Goal: Task Accomplishment & Management: Use online tool/utility

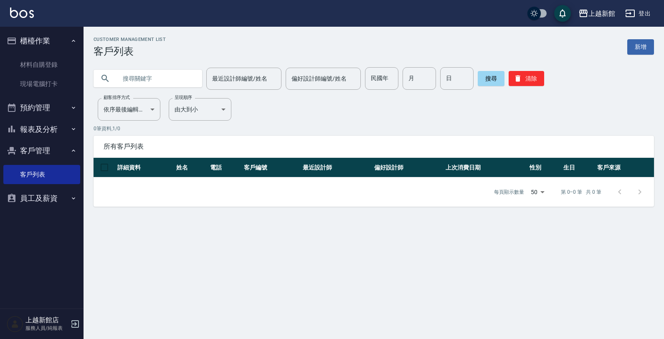
drag, startPoint x: 139, startPoint y: 84, endPoint x: 145, endPoint y: 84, distance: 6.3
click at [145, 84] on input "text" at bounding box center [156, 78] width 79 height 23
click at [132, 78] on input "text" at bounding box center [156, 78] width 79 height 23
type input "x"
click at [117, 76] on input "x" at bounding box center [156, 78] width 79 height 23
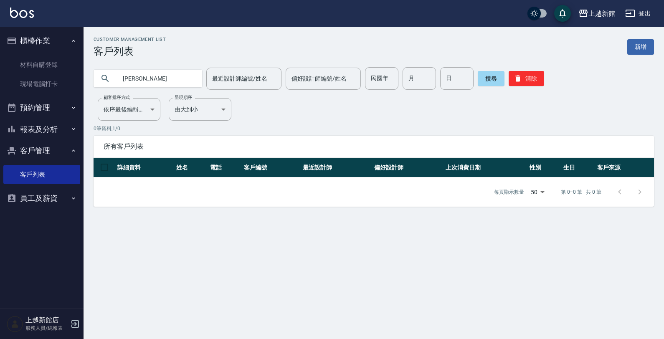
drag, startPoint x: 129, startPoint y: 76, endPoint x: 235, endPoint y: 49, distance: 109.4
click at [206, 71] on div "梁小 最近設計師編號/姓名 最近設計師編號/姓名 偏好設計師編號/姓名 偏好設計師編號/姓名 民國年 民國年 月 月 日 日 搜尋 清除" at bounding box center [374, 78] width 560 height 23
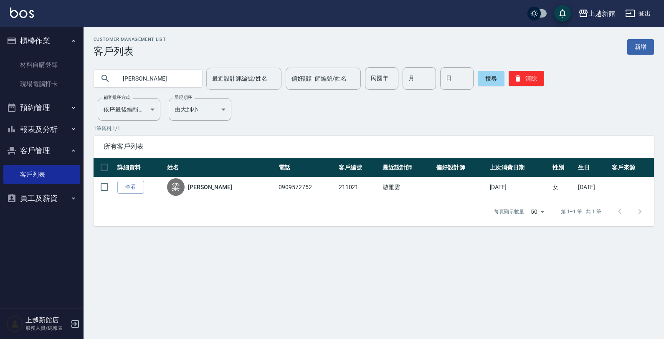
drag, startPoint x: 130, startPoint y: 79, endPoint x: 246, endPoint y: 84, distance: 115.8
click at [245, 88] on div "梁曉 最近設計師編號/姓名 最近設計師編號/姓名 偏好設計師編號/姓名 偏好設計師編號/姓名 民國年 民國年 月 月 日 日 搜尋 清除" at bounding box center [374, 78] width 560 height 23
type input "梁筱"
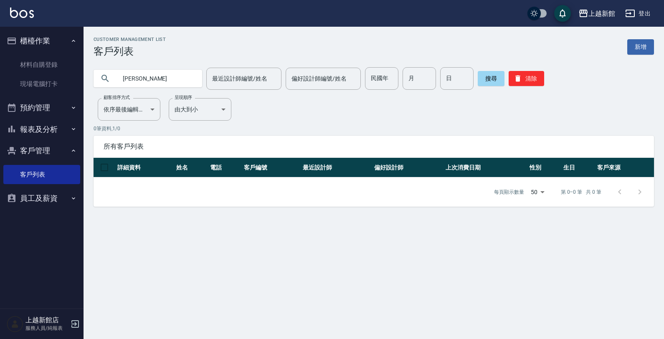
drag, startPoint x: 122, startPoint y: 78, endPoint x: 180, endPoint y: 81, distance: 58.5
click at [171, 81] on input "梁筱" at bounding box center [156, 78] width 79 height 23
type input "梁筱蓉"
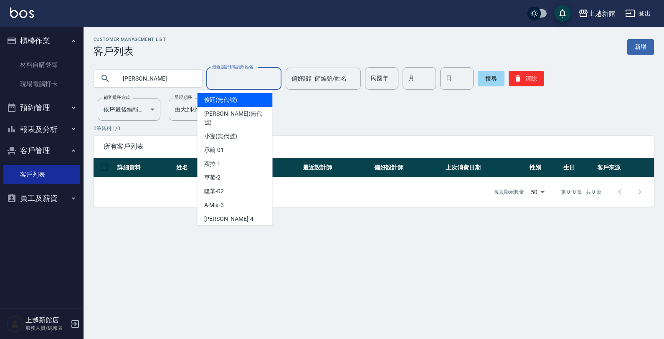
click at [239, 74] on input "最近設計師編號/姓名" at bounding box center [244, 78] width 68 height 15
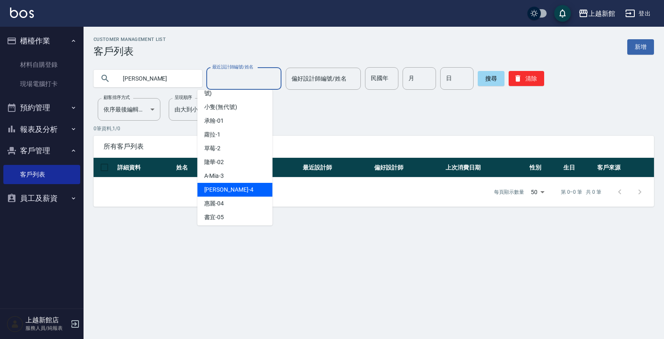
scroll to position [52, 0]
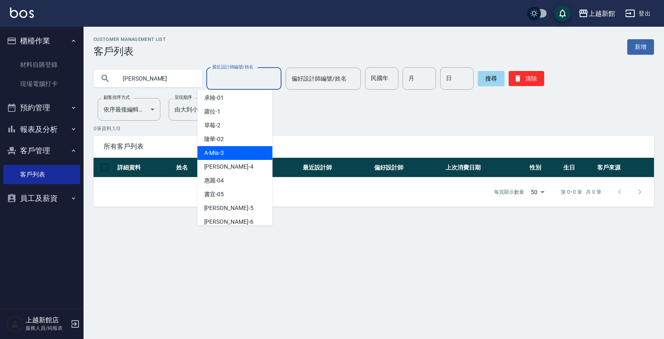
click at [227, 146] on div "A-Mia -3" at bounding box center [235, 153] width 75 height 14
type input "A-Mia -3"
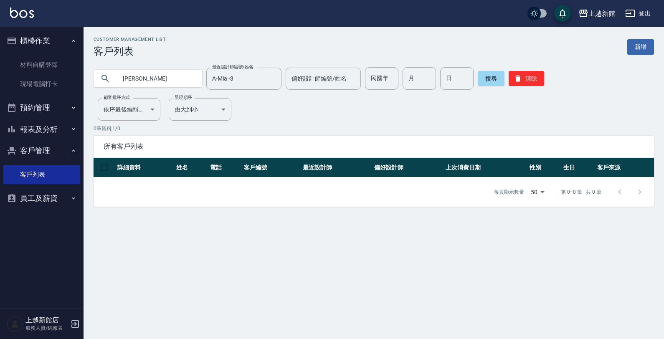
click at [151, 76] on input "梁筱蓉" at bounding box center [156, 78] width 79 height 23
click at [129, 76] on input "梁筱蓉" at bounding box center [156, 78] width 79 height 23
drag, startPoint x: 129, startPoint y: 78, endPoint x: 139, endPoint y: 81, distance: 10.4
click at [139, 81] on input "梁小蓉" at bounding box center [156, 78] width 79 height 23
type input "梁曉蓉"
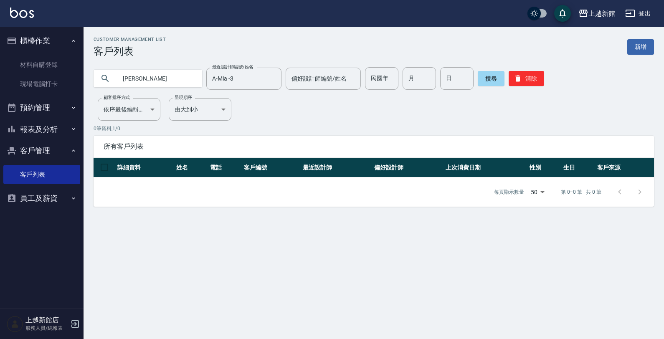
drag, startPoint x: 122, startPoint y: 79, endPoint x: 287, endPoint y: 96, distance: 165.9
click at [287, 96] on div "Customer Management List 客戶列表 新增 梁曉蓉 最近設計師編號/姓名 A-Mia -3 最近設計師編號/姓名 偏好設計師編號/姓名 …" at bounding box center [374, 122] width 580 height 170
click at [73, 328] on icon "button" at bounding box center [75, 324] width 10 height 10
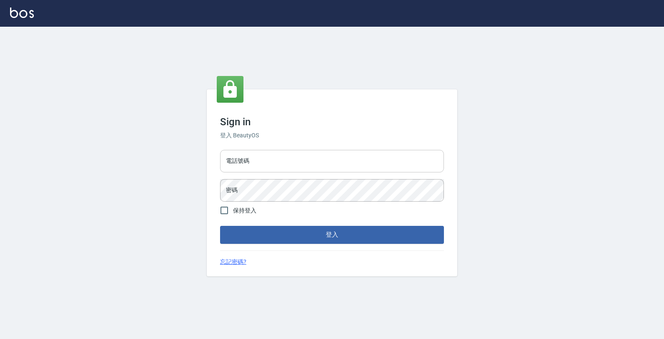
click at [266, 157] on input "電話號碼" at bounding box center [332, 161] width 224 height 23
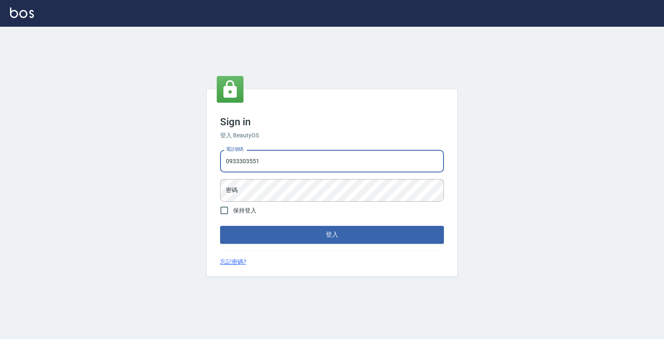
type input "0933303551"
click at [220, 226] on button "登入" at bounding box center [332, 235] width 224 height 18
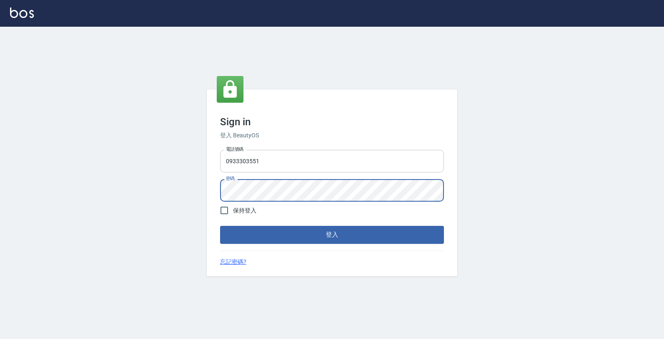
click at [220, 226] on button "登入" at bounding box center [332, 235] width 224 height 18
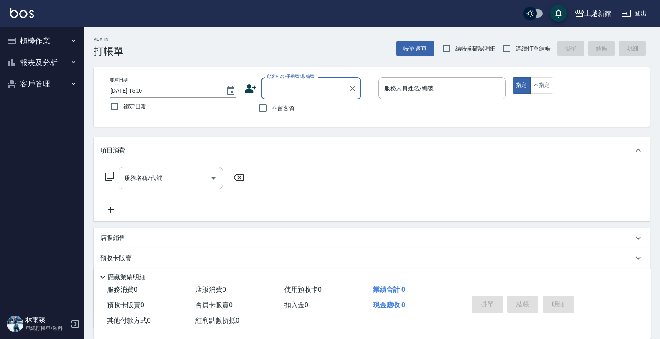
click at [48, 38] on button "櫃檯作業" at bounding box center [41, 41] width 77 height 22
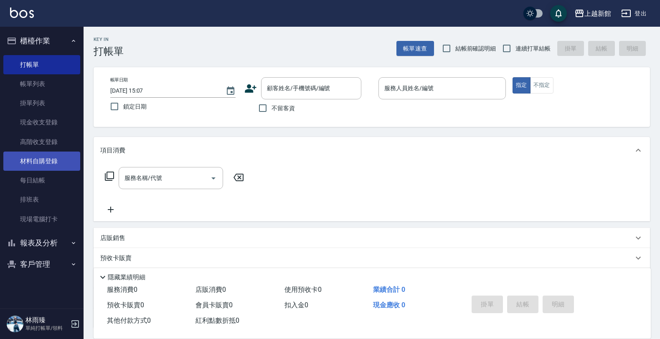
click at [43, 161] on link "材料自購登錄" at bounding box center [41, 161] width 77 height 19
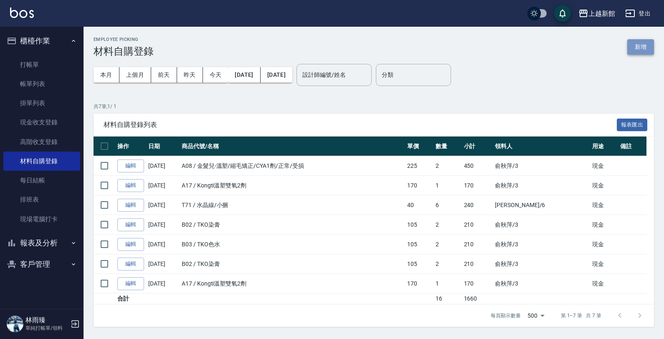
click at [642, 41] on button "新增" at bounding box center [640, 46] width 27 height 15
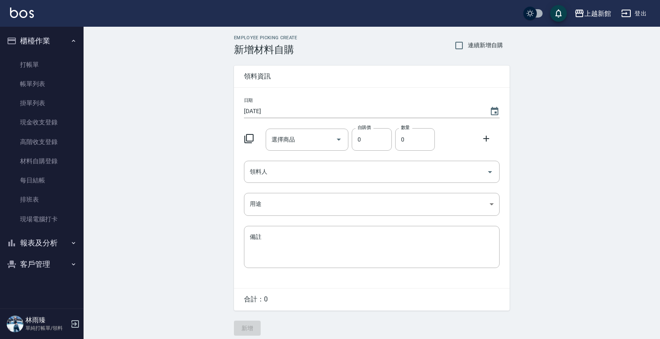
click at [247, 138] on icon at bounding box center [249, 139] width 10 height 10
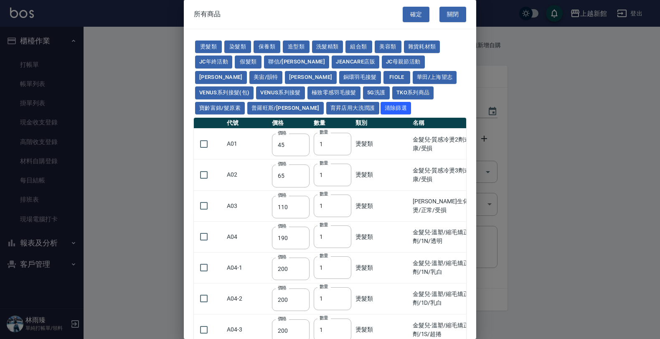
click at [251, 136] on td "A01" at bounding box center [247, 144] width 45 height 31
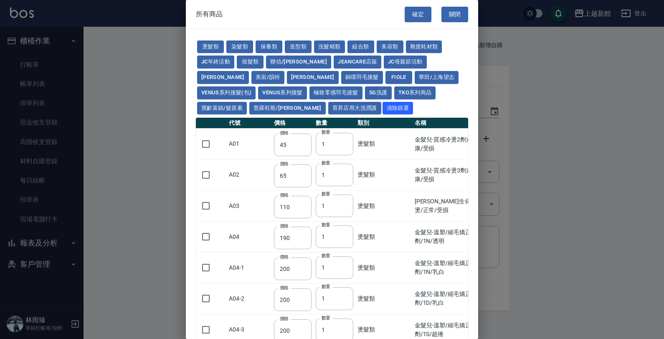
click at [355, 118] on th "類別" at bounding box center [383, 123] width 57 height 11
click at [256, 86] on button "Venus系列接髮(包)" at bounding box center [226, 92] width 58 height 13
type input "2500"
type input "2900"
type input "3200"
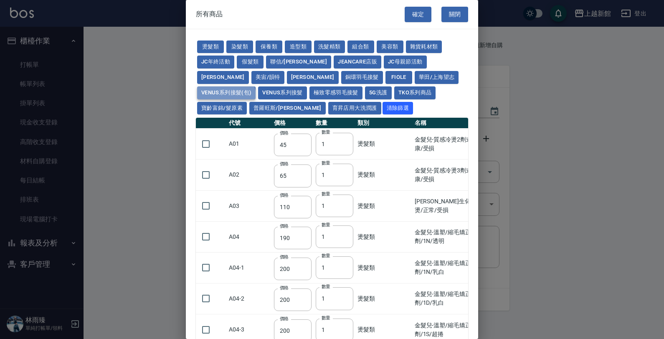
type input "3700"
type input "4200"
type input "5000"
type input "2000"
type input "2400"
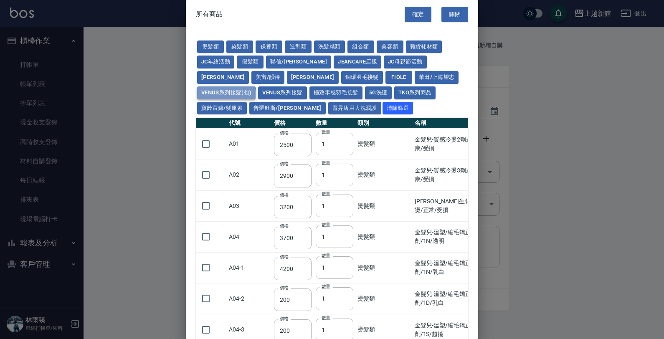
type input "2700"
type input "3000"
type input "3600"
type input "3000"
type input "3400"
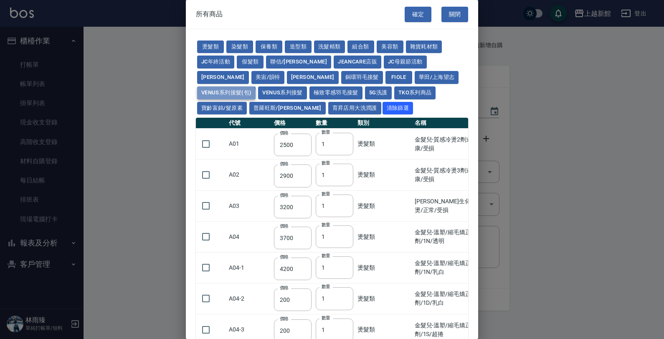
type input "3900"
type input "4300"
type input "4800"
type input "5300"
type input "2700"
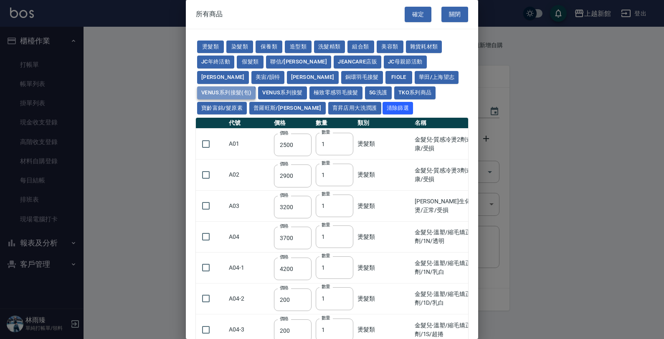
type input "3000"
type input "3300"
type input "3600"
type input "4000"
type input "2800"
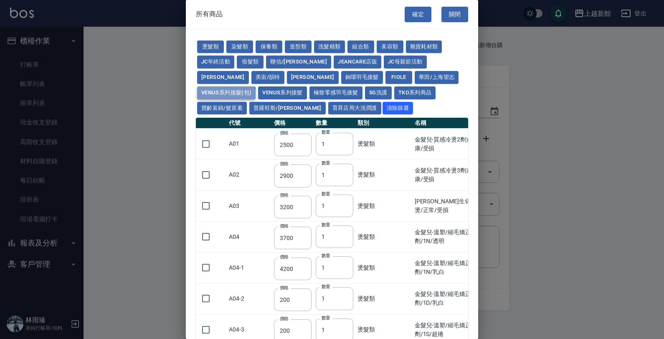
type input "3100"
type input "3400"
type input "3700"
type input "4100"
type input "2300"
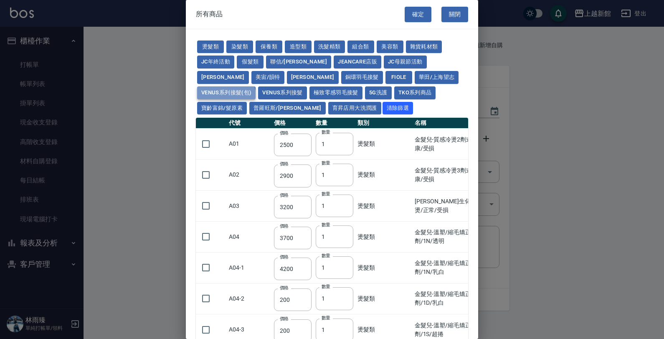
type input "2600"
type input "2900"
type input "3200"
type input "3500"
type input "3900"
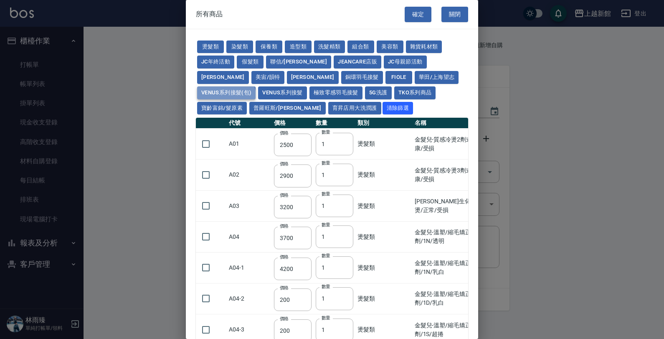
type input "2000"
type input "2300"
type input "2400"
type input "2500"
type input "2800"
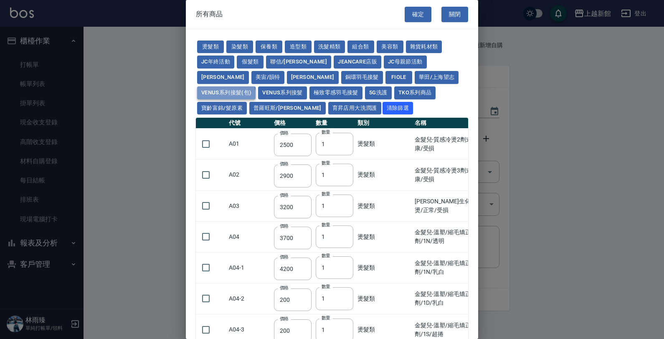
type input "3150"
type input "2600"
type input "2900"
type input "3200"
type input "3500"
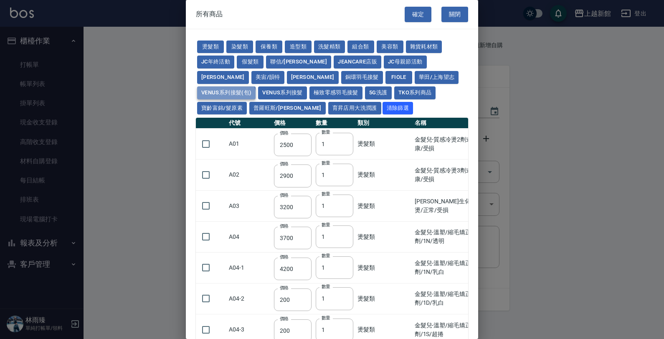
type input "3800"
type input "4200"
type input "2700"
type input "3000"
type input "3300"
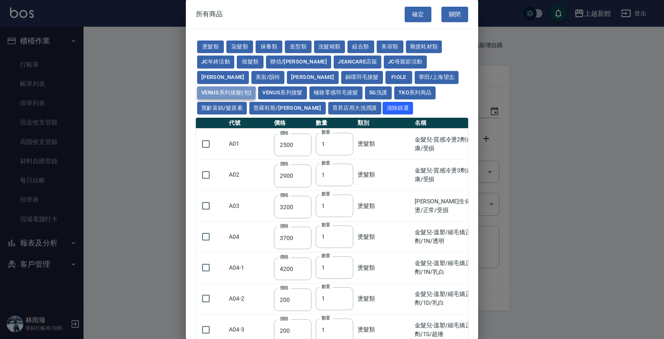
type input "3600"
type input "3900"
type input "4300"
type input "3000"
type input "2400"
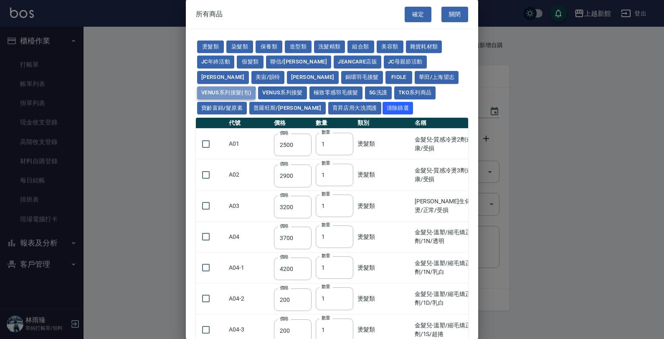
type input "2700"
type input "3000"
type input "3300"
type input "3600"
type input "4000"
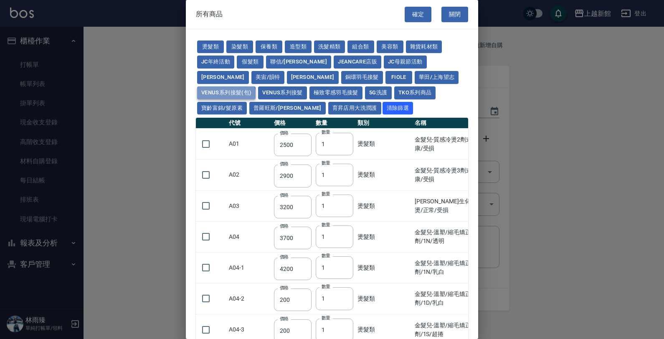
type input "2700"
type input "3000"
type input "3300"
type input "3600"
type input "3900"
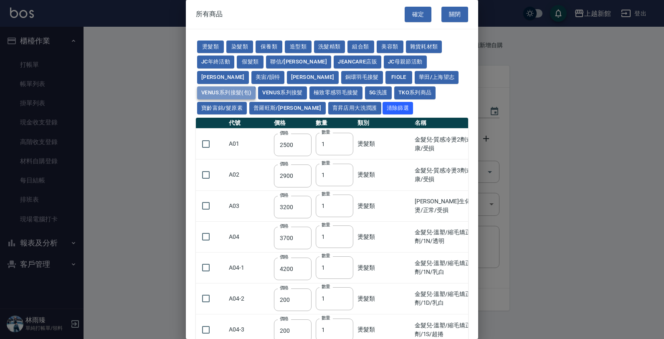
type input "4300"
type input "2400"
type input "2600"
type input "2800"
type input "3000"
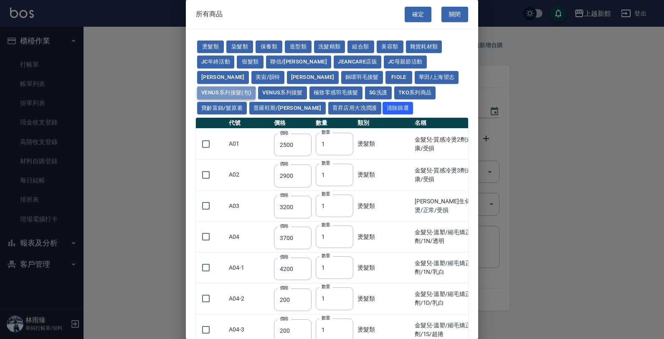
type input "3300"
type input "2900"
type input "3100"
type input "3300"
type input "3500"
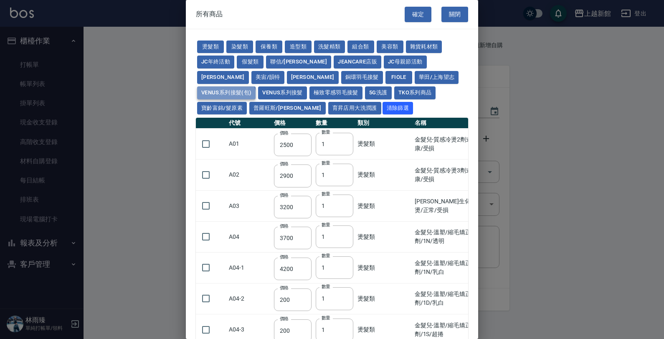
type input "3800"
type input "3000"
type input "3200"
type input "3400"
type input "3600"
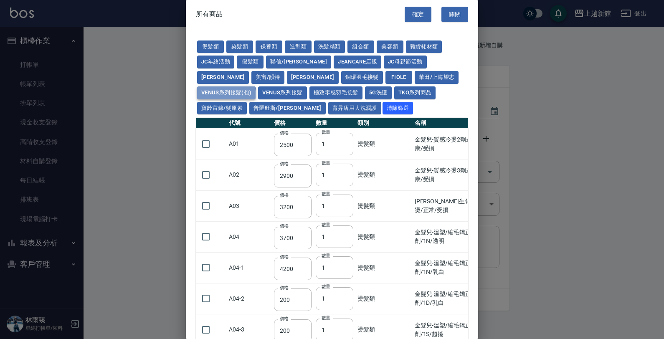
type input "3900"
type input "250"
type input "20"
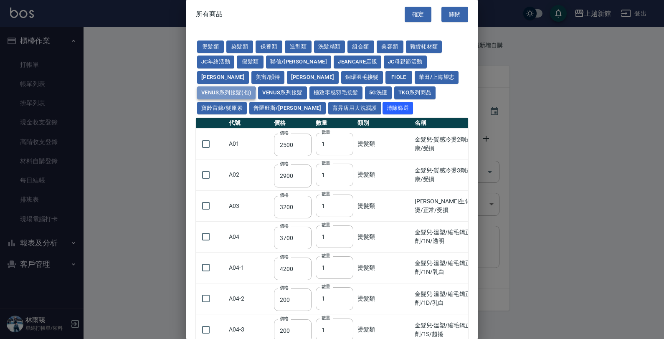
type input "40"
type input "100"
type input "700"
type input "450"
type input "850"
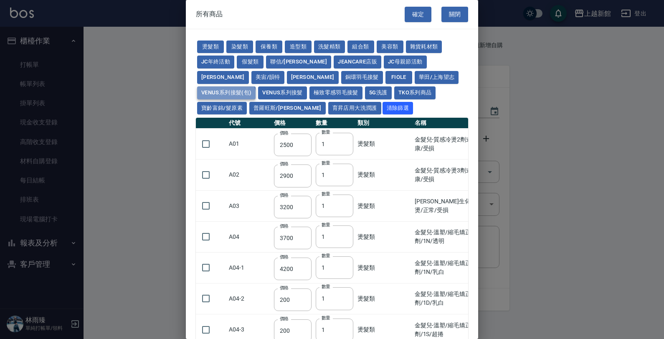
type input "7600"
type input "8600"
type input "2400"
type input "2700"
type input "3000"
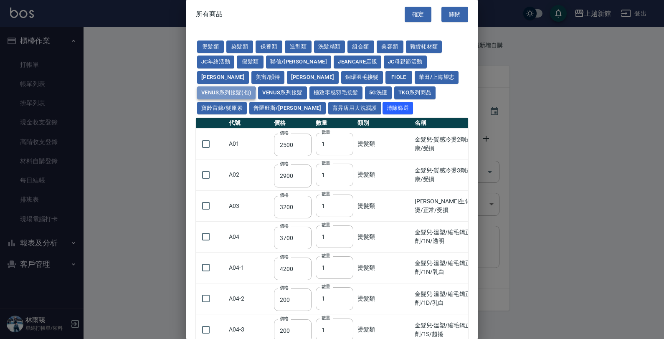
type input "3300"
type input "3600"
type input "4000"
type input "2700"
type input "3000"
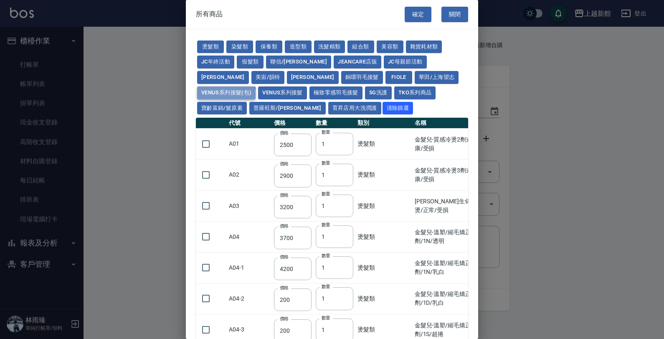
type input "3300"
type input "3600"
type input "3900"
type input "4300"
type input "1600"
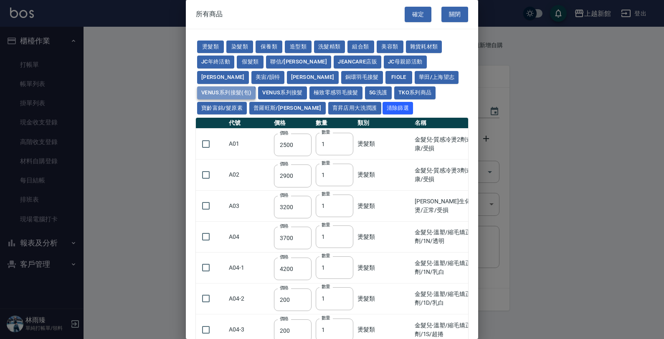
type input "1700"
type input "1750"
type input "1850"
type input "2200"
type input "1350"
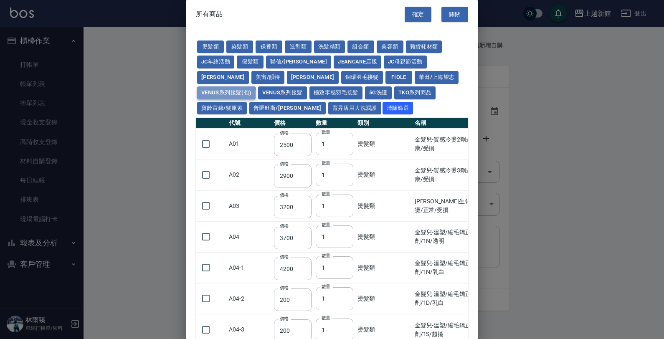
type input "1450"
type input "1550"
type input "1650"
type input "2000"
type input "2100"
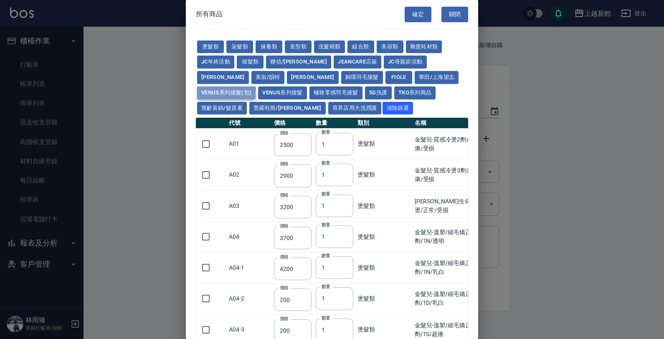
type input "2200"
type input "2300"
type input "2600"
type input "2900"
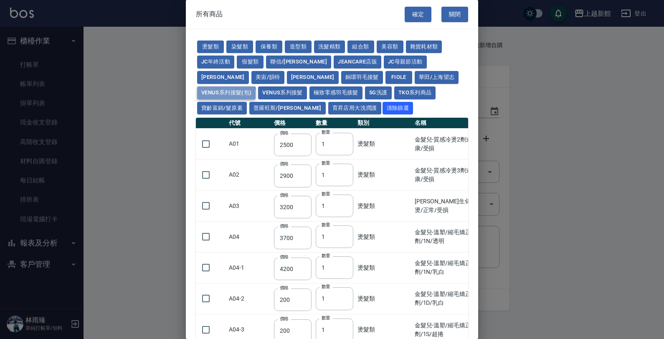
type input "3200"
type input "3500"
type input "3800"
type input "4200"
type input "150"
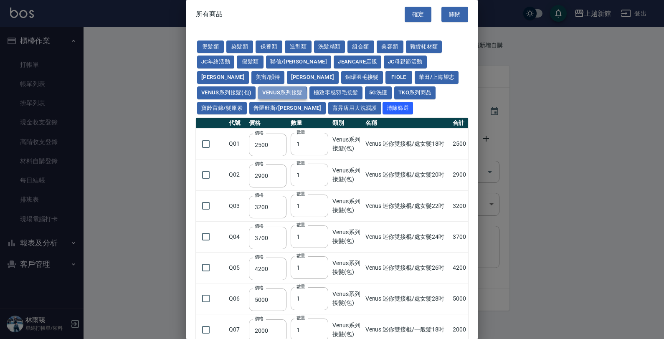
click at [307, 86] on button "Venus系列接髮" at bounding box center [282, 92] width 48 height 13
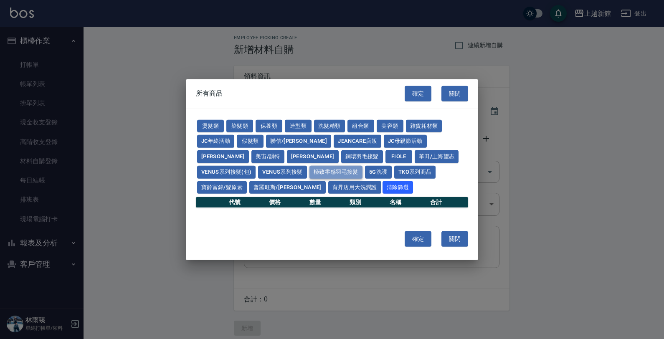
click at [309, 172] on button "極致零感羽毛接髮" at bounding box center [335, 171] width 53 height 13
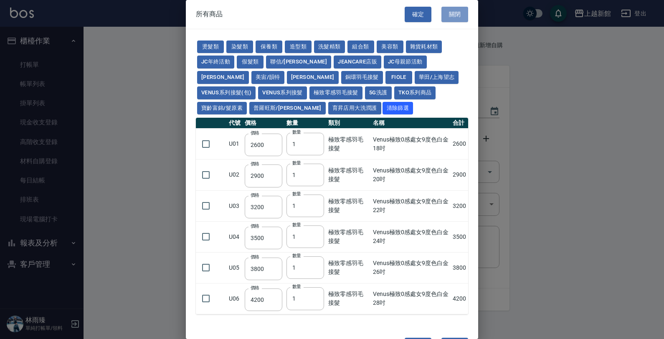
click at [452, 15] on button "關閉" at bounding box center [454, 14] width 27 height 15
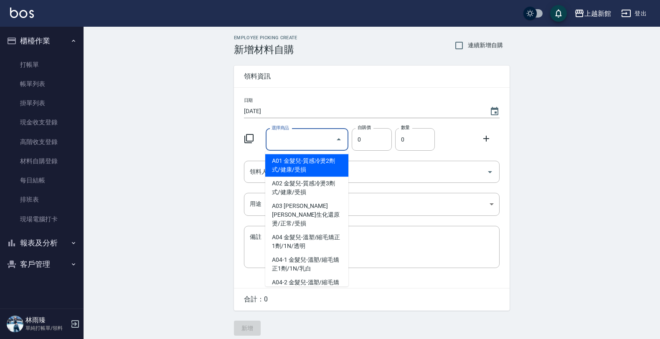
click at [281, 140] on input "選擇商品" at bounding box center [300, 139] width 63 height 15
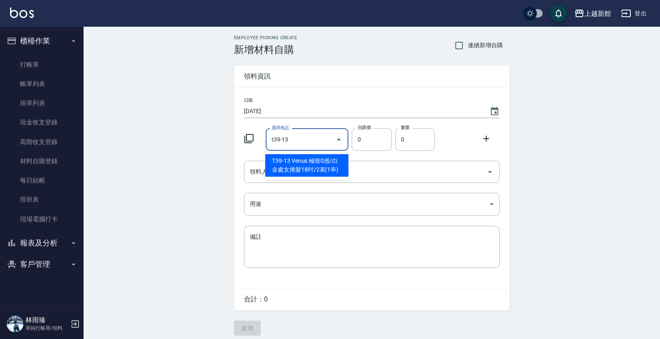
click at [336, 170] on li "T39-13 Venus 極致0感/白金處女捲髮18吋/2束(1串)" at bounding box center [306, 165] width 83 height 23
type input "Venus 極致0感/白金處女捲髮18吋/2束(1串)"
type input "150"
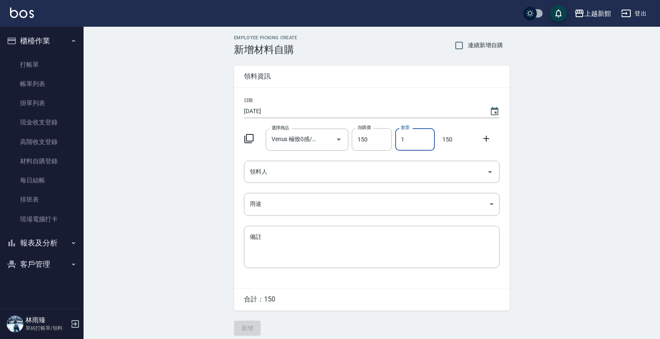
click at [412, 143] on input "1" at bounding box center [415, 139] width 40 height 23
click at [416, 141] on input "30" at bounding box center [415, 139] width 40 height 23
type input "20"
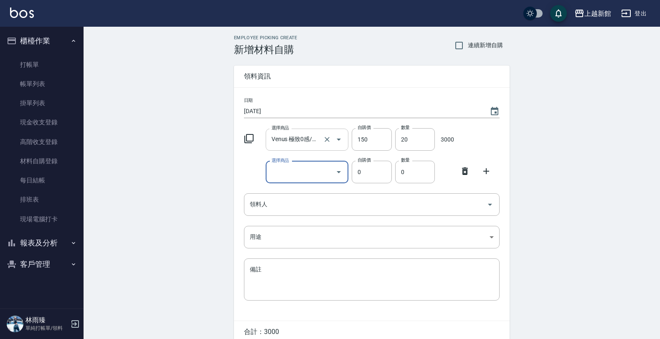
click at [331, 144] on div at bounding box center [332, 140] width 23 height 22
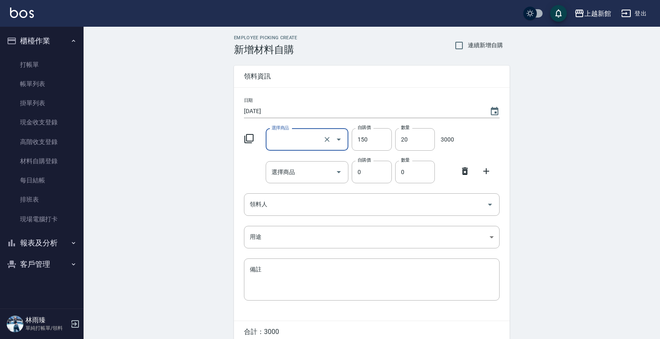
click at [336, 142] on icon "Open" at bounding box center [339, 139] width 10 height 10
click at [242, 171] on div at bounding box center [252, 170] width 22 height 3
click at [322, 205] on input "領料人" at bounding box center [366, 204] width 236 height 15
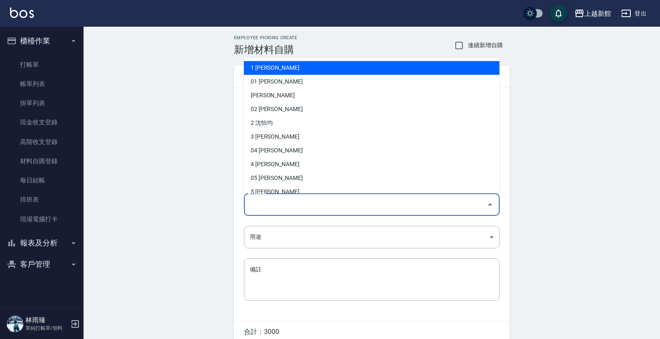
drag, startPoint x: 207, startPoint y: 212, endPoint x: 238, endPoint y: 203, distance: 32.6
click at [208, 211] on div "Employee Picking Create 新增材料自購 連續新增自購 領料資訊 日期 2025/08/16 選擇商品 Venus 極致0感/白金處女捲髮…" at bounding box center [372, 202] width 576 height 350
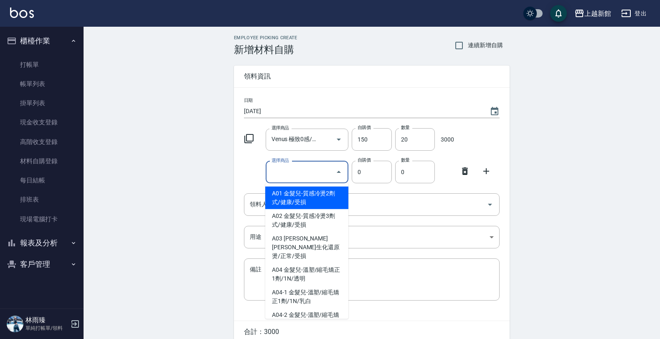
click at [293, 172] on div "選擇商品 選擇商品" at bounding box center [307, 172] width 83 height 22
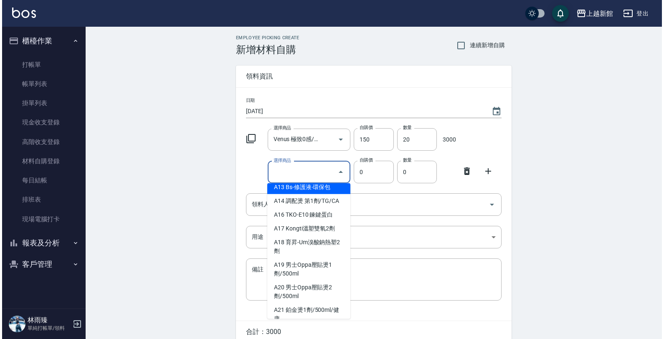
scroll to position [365, 0]
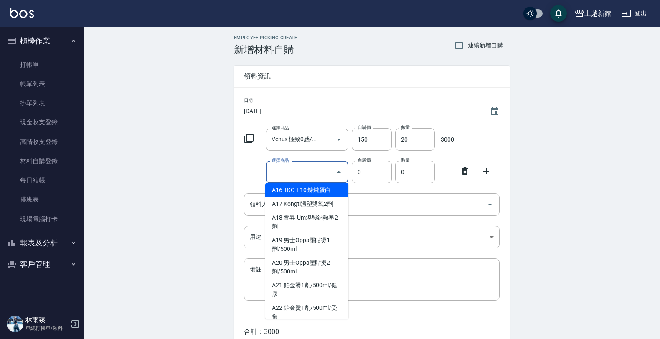
click at [251, 138] on icon at bounding box center [249, 139] width 10 height 10
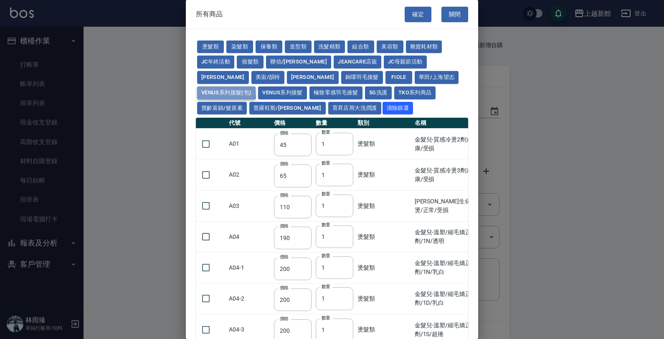
click at [256, 86] on button "Venus系列接髮(包)" at bounding box center [226, 92] width 58 height 13
type input "2500"
type input "2900"
type input "3200"
type input "3700"
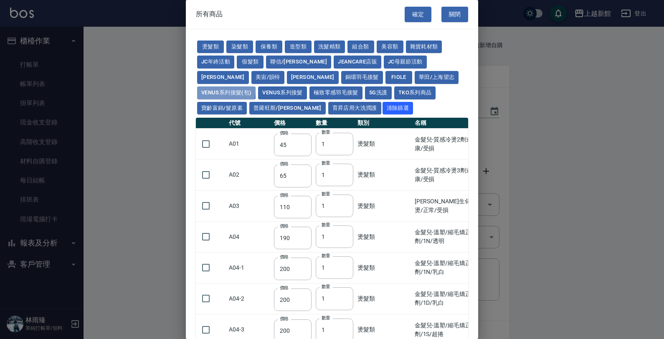
type input "4200"
type input "5000"
type input "2000"
type input "2400"
type input "2700"
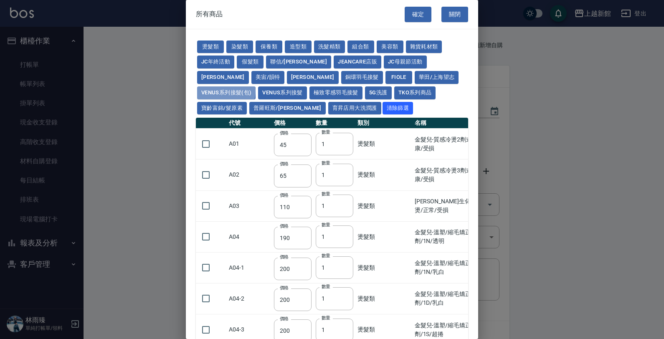
type input "3000"
type input "3600"
type input "3000"
type input "3400"
type input "3900"
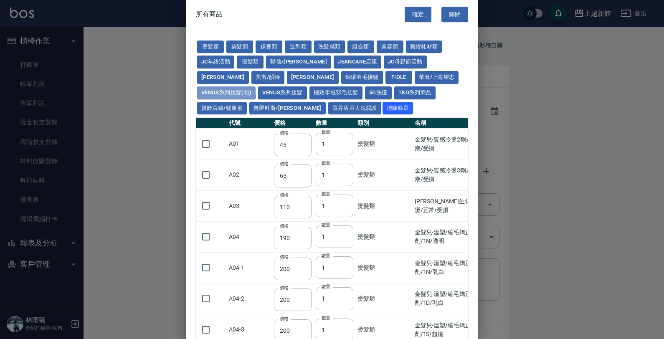
type input "4300"
type input "4800"
type input "5300"
type input "2700"
type input "3000"
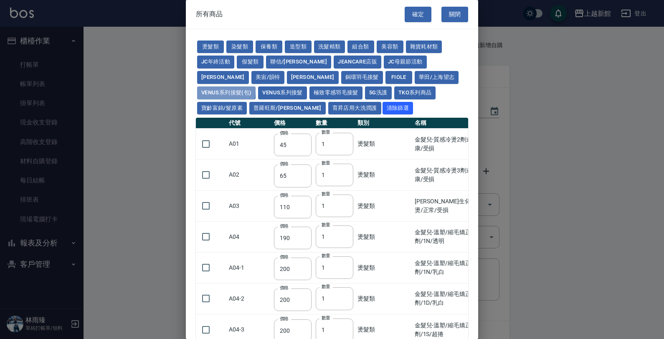
type input "3300"
type input "3600"
type input "4000"
type input "2800"
type input "3100"
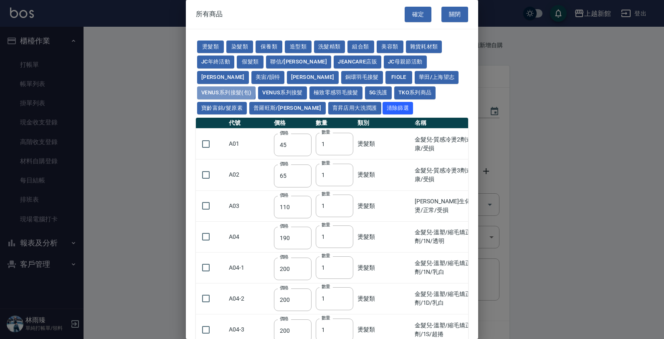
type input "3400"
type input "3700"
type input "4100"
type input "2300"
type input "2600"
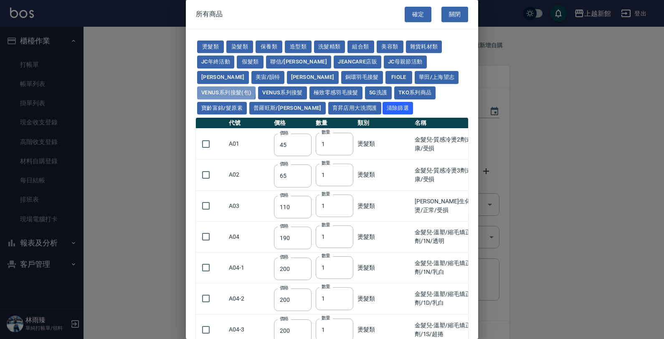
type input "2900"
type input "3200"
type input "3500"
type input "3900"
type input "2000"
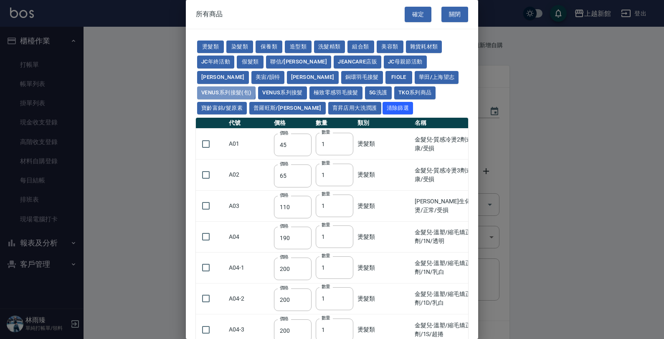
type input "2300"
type input "2400"
type input "2500"
type input "2800"
type input "3150"
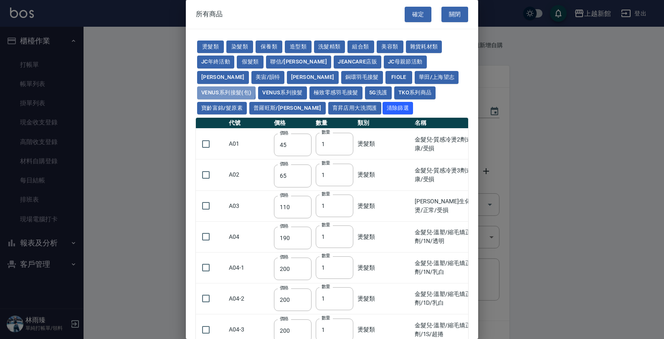
type input "2600"
type input "2900"
type input "3200"
type input "3500"
type input "3800"
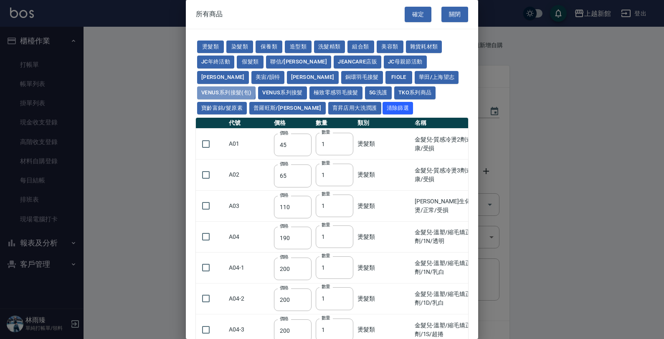
type input "4200"
type input "2700"
type input "3000"
type input "3300"
type input "3600"
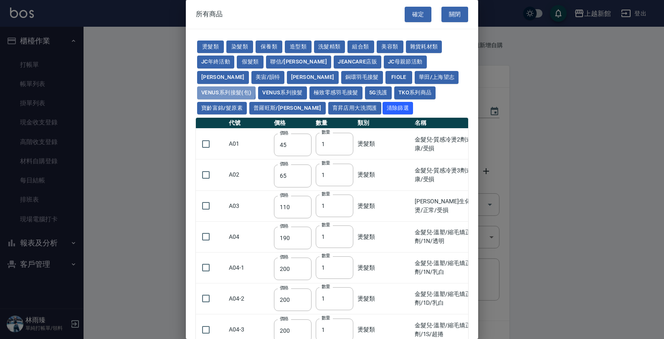
type input "3900"
type input "4300"
type input "3000"
type input "2400"
type input "2700"
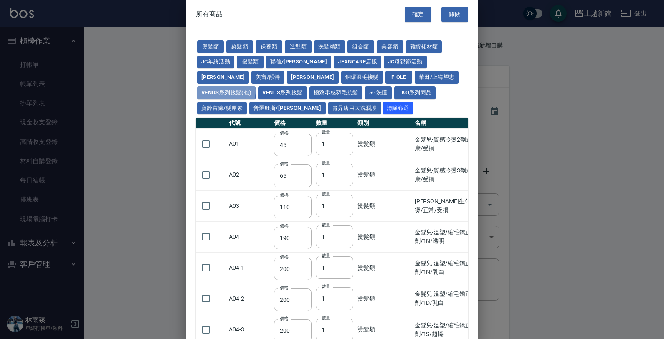
type input "3000"
type input "3300"
type input "3600"
type input "4000"
type input "2700"
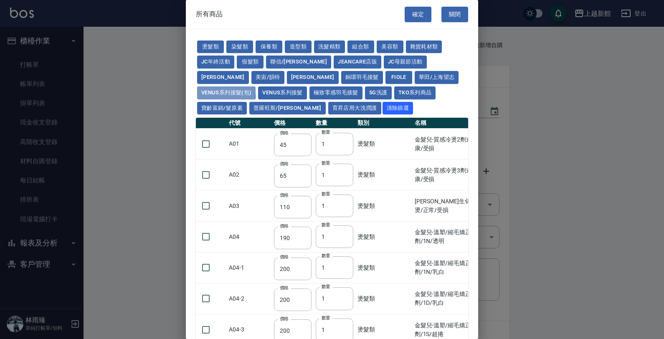
type input "3000"
type input "3300"
type input "3600"
type input "3900"
type input "4300"
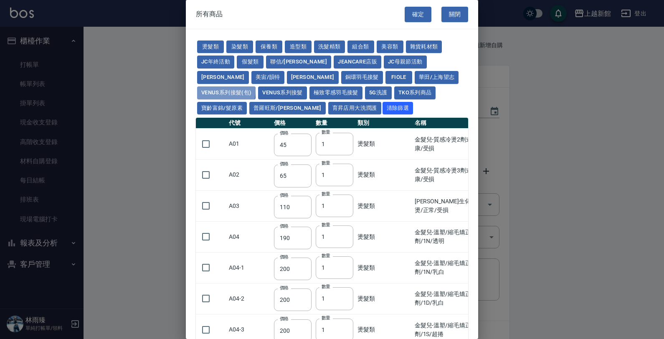
type input "2400"
type input "2600"
type input "2800"
type input "3000"
type input "3300"
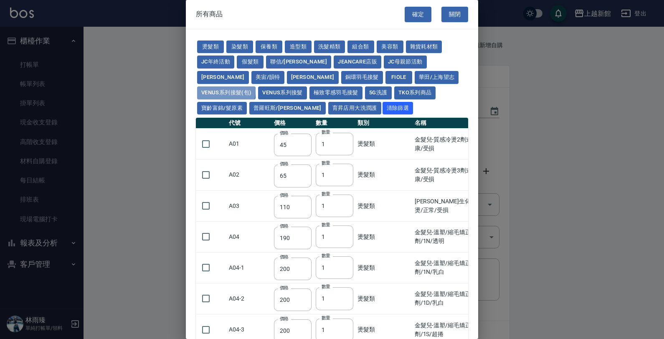
type input "2900"
type input "3100"
type input "3300"
type input "3500"
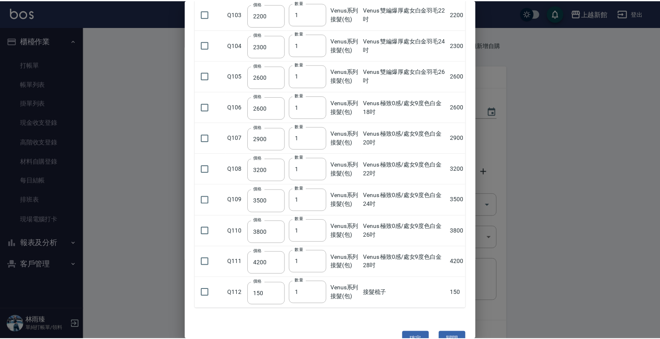
scroll to position [3722, 0]
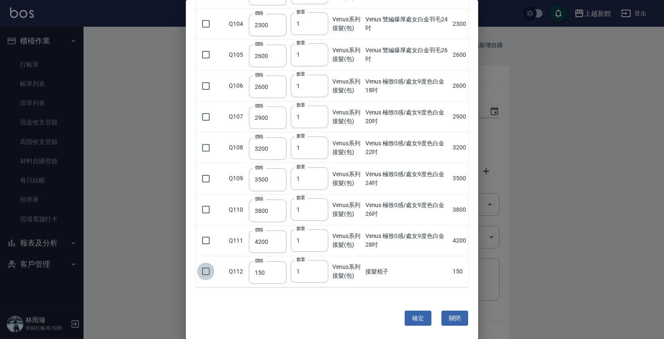
click at [213, 274] on input "checkbox" at bounding box center [206, 272] width 18 height 18
click at [310, 270] on input "1" at bounding box center [310, 271] width 38 height 23
click at [406, 323] on button "確定" at bounding box center [418, 318] width 27 height 15
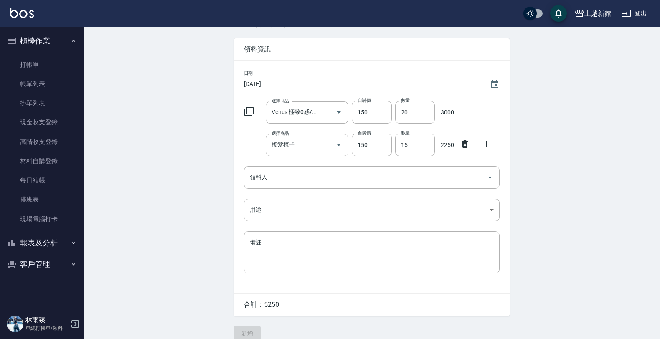
scroll to position [38, 0]
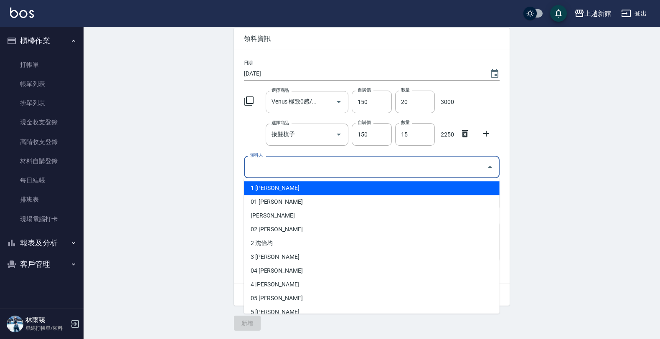
click at [299, 164] on input "領料人" at bounding box center [366, 167] width 236 height 15
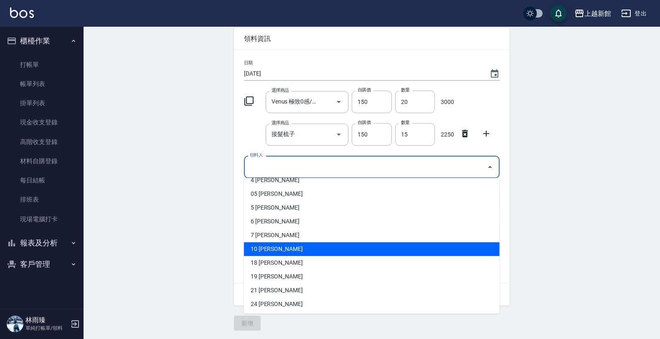
scroll to position [52, 0]
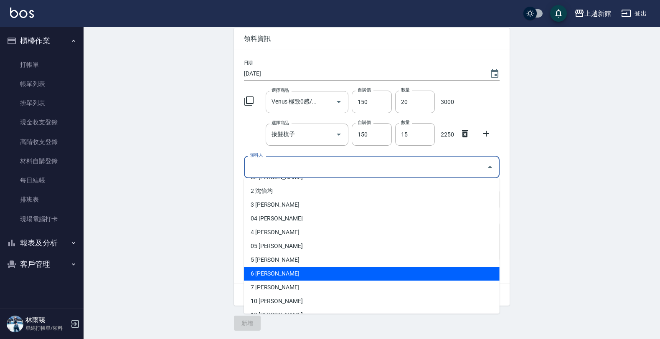
click at [274, 272] on li "6 黃婕寧" at bounding box center [372, 274] width 256 height 14
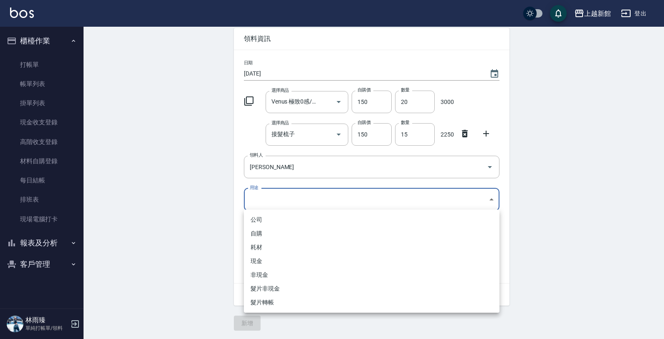
click at [259, 209] on body "上越新館 登出 櫃檯作業 打帳單 帳單列表 掛單列表 現金收支登錄 高階收支登錄 材料自購登錄 每日結帳 排班表 現場電腦打卡 報表及分析 報表目錄 店家日報…" at bounding box center [332, 150] width 664 height 377
click at [262, 262] on li "現金" at bounding box center [372, 261] width 256 height 14
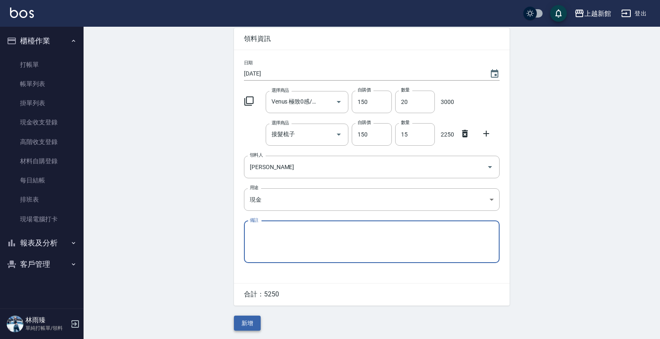
click at [238, 318] on button "新增" at bounding box center [247, 323] width 27 height 15
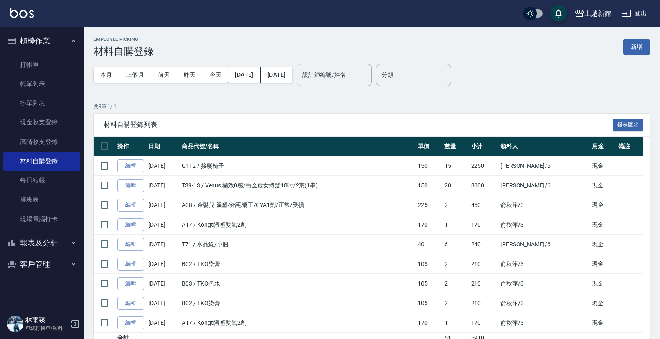
click at [74, 322] on icon "button" at bounding box center [75, 324] width 8 height 8
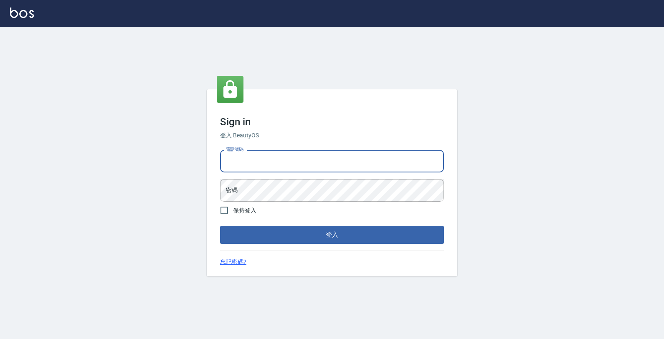
click at [262, 156] on input "電話號碼" at bounding box center [332, 161] width 224 height 23
type input "4265909"
click at [220, 226] on button "登入" at bounding box center [332, 235] width 224 height 18
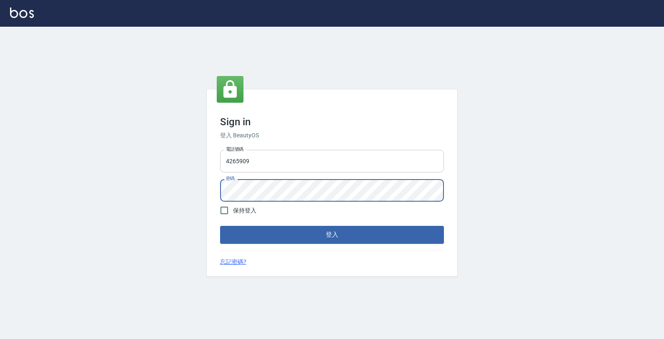
click at [220, 226] on button "登入" at bounding box center [332, 235] width 224 height 18
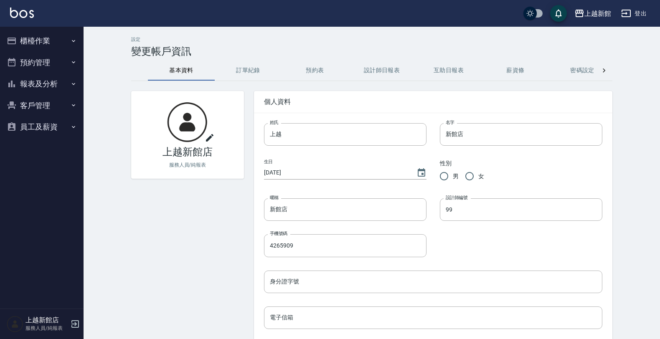
click at [64, 38] on button "櫃檯作業" at bounding box center [41, 41] width 77 height 22
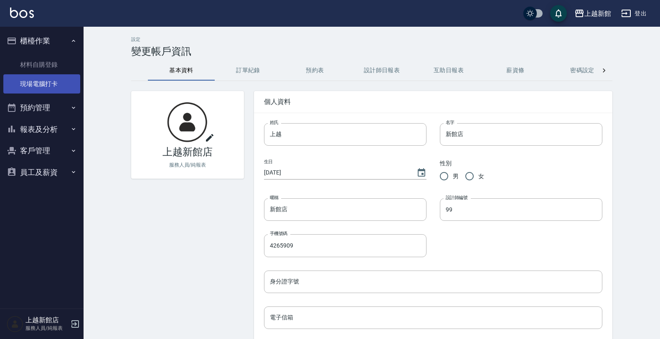
click at [51, 87] on link "現場電腦打卡" at bounding box center [41, 83] width 77 height 19
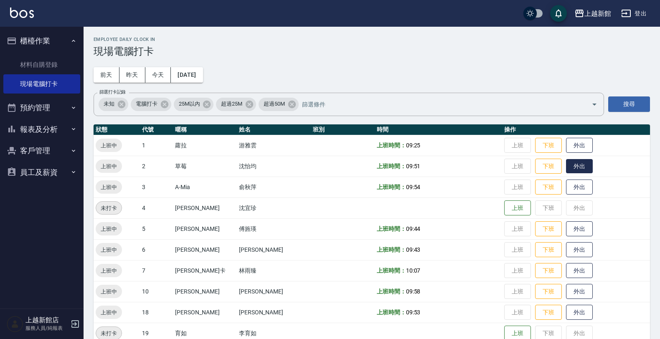
click at [566, 165] on button "外出" at bounding box center [579, 166] width 27 height 15
click at [566, 291] on button "外出" at bounding box center [579, 291] width 27 height 15
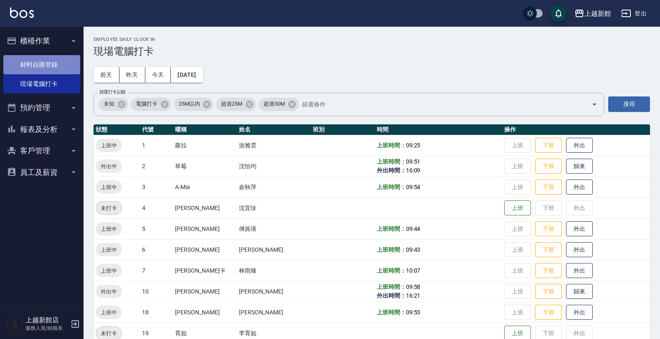
click at [63, 61] on link "材料自購登錄" at bounding box center [41, 64] width 77 height 19
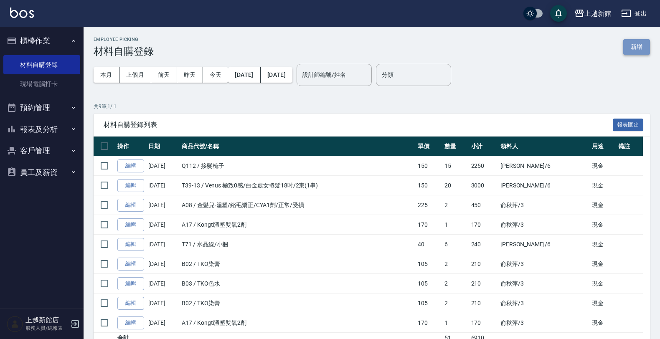
click at [642, 44] on button "新增" at bounding box center [636, 46] width 27 height 15
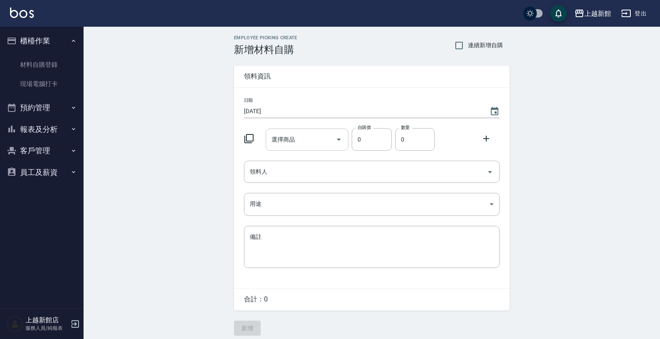
click at [286, 143] on input "選擇商品" at bounding box center [300, 139] width 63 height 15
click at [245, 133] on div at bounding box center [252, 137] width 22 height 15
drag, startPoint x: 245, startPoint y: 133, endPoint x: 253, endPoint y: 141, distance: 11.8
click at [245, 133] on div at bounding box center [252, 137] width 22 height 15
click at [251, 138] on icon at bounding box center [249, 139] width 10 height 10
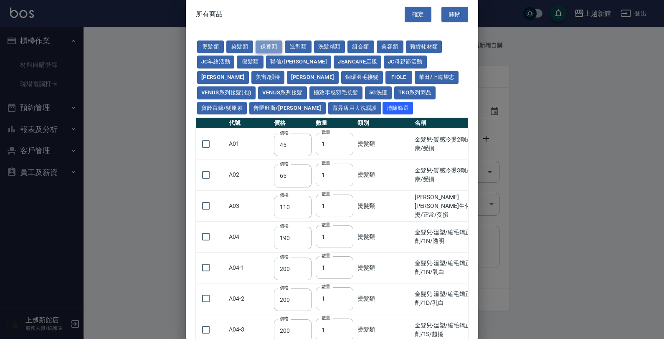
click at [268, 45] on button "保養類" at bounding box center [269, 47] width 27 height 13
type input "60"
type input "100"
type input "650"
type input "60"
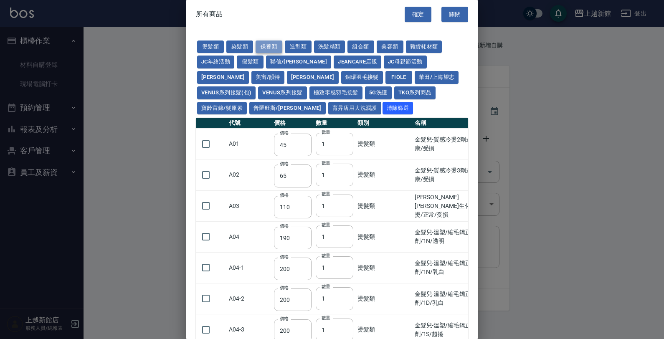
type input "150"
type input "190"
type input "175"
type input "1620"
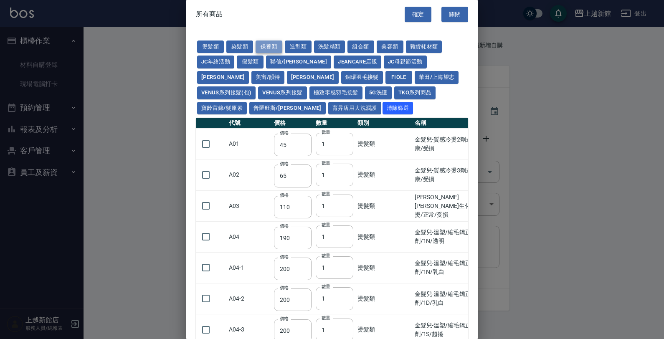
type input "700"
type input "310"
type input "1300"
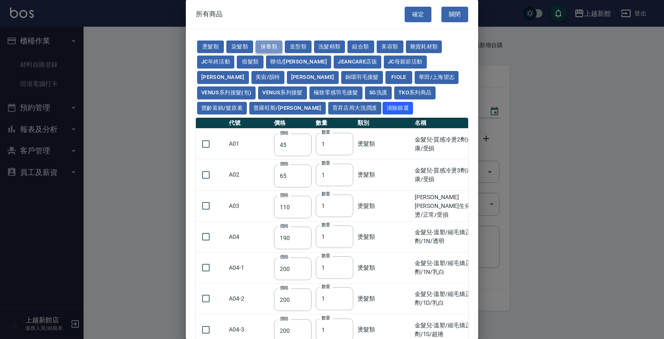
type input "250"
type input "32"
type input "53"
type input "340"
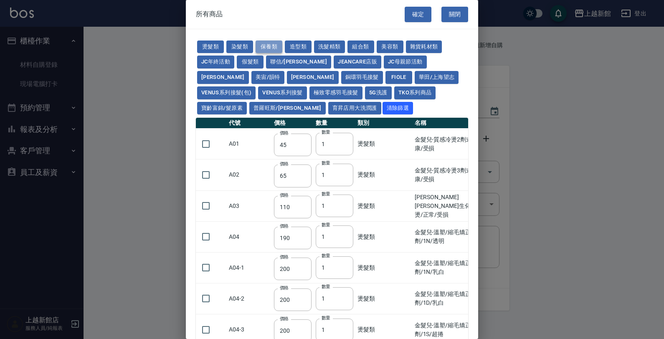
type input "53"
type input "438"
type input "1170"
type input "1300"
type input "150"
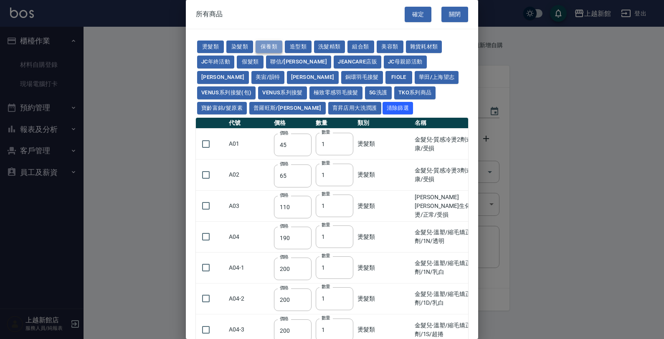
type input "53"
type input "70"
type input "1750"
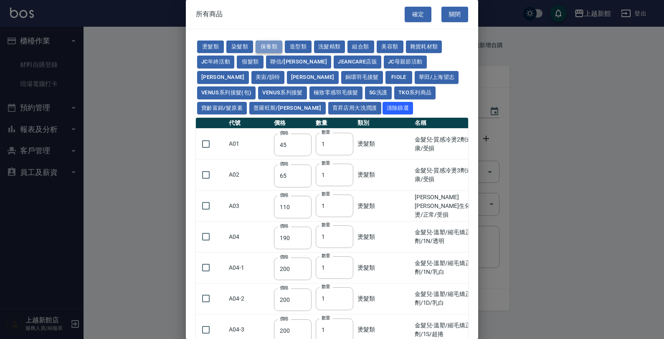
type input "2100"
type input "1750"
type input "2100"
type input "1750"
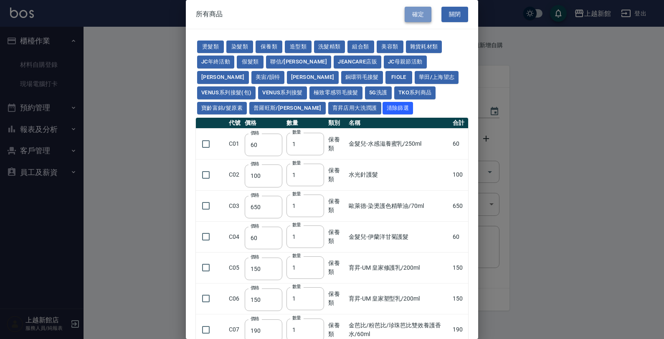
click at [410, 15] on button "確定" at bounding box center [418, 14] width 27 height 15
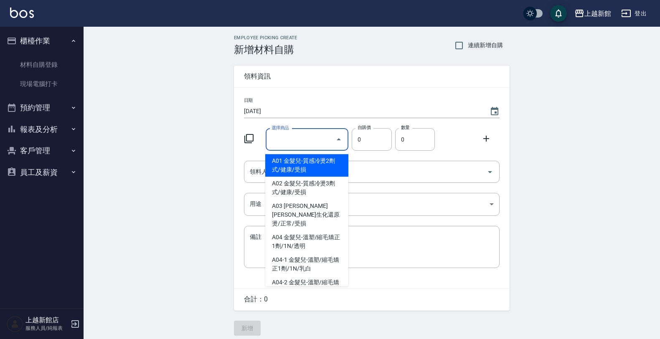
click at [288, 145] on input "選擇商品" at bounding box center [300, 139] width 63 height 15
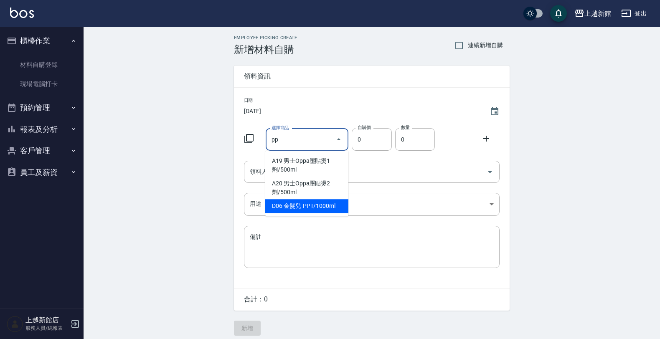
click at [312, 208] on li "D06 金髮兒-PPT/1000ml" at bounding box center [306, 206] width 83 height 14
type input "金髮兒-PPT/1000ml"
type input "280"
type input "1"
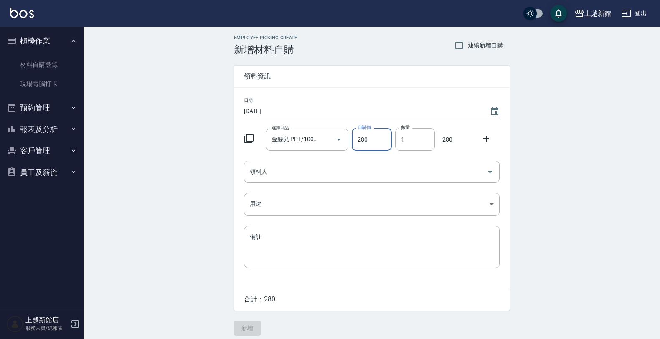
click at [251, 140] on icon at bounding box center [249, 139] width 10 height 10
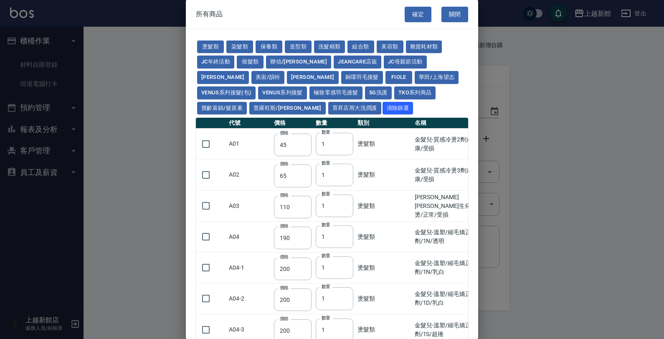
click at [179, 153] on div at bounding box center [332, 169] width 664 height 339
click at [297, 46] on button "造型類" at bounding box center [298, 47] width 27 height 13
type input "110"
type input "65"
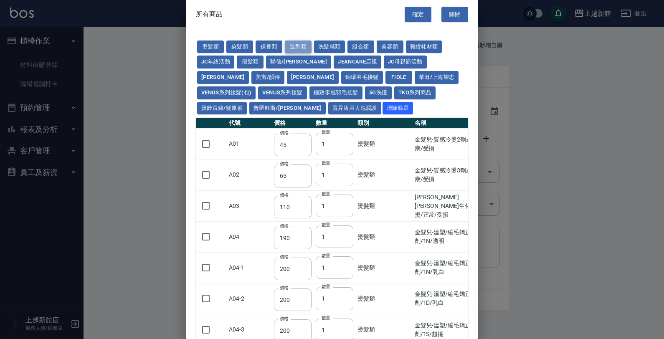
type input "338"
type input "70"
type input "280"
type input "290"
type input "1100"
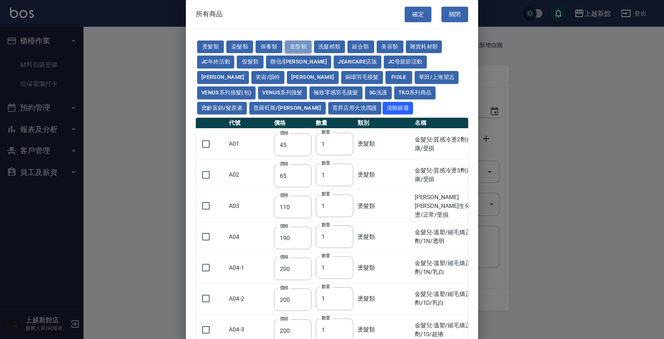
type input "300"
type input "50"
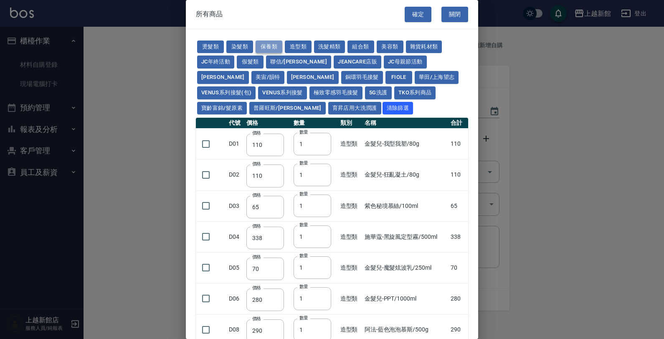
click at [264, 46] on button "保養類" at bounding box center [269, 47] width 27 height 13
type input "60"
type input "100"
type input "650"
type input "60"
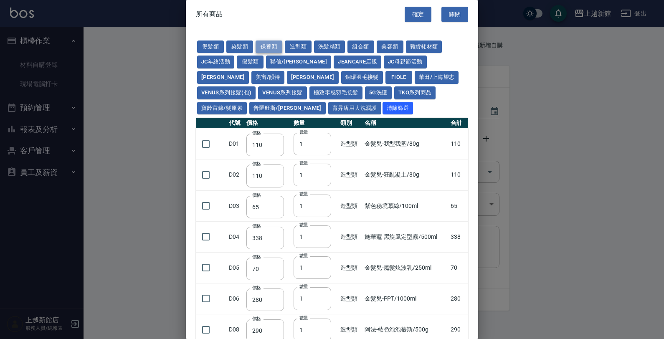
type input "150"
type input "190"
type input "175"
type input "1620"
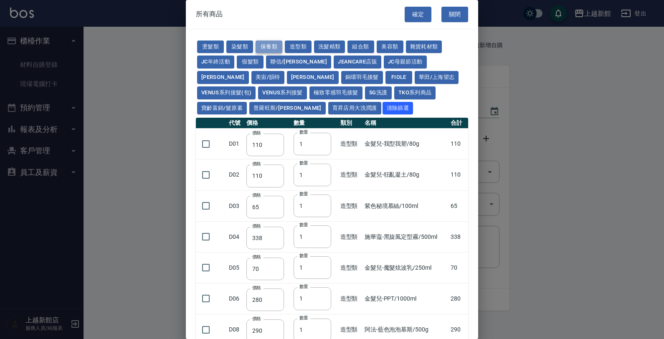
type input "700"
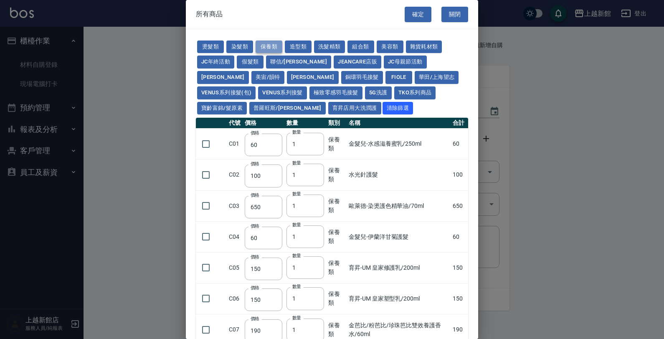
click at [261, 45] on button "保養類" at bounding box center [269, 47] width 27 height 13
click at [291, 43] on button "造型類" at bounding box center [298, 47] width 27 height 13
type input "110"
type input "65"
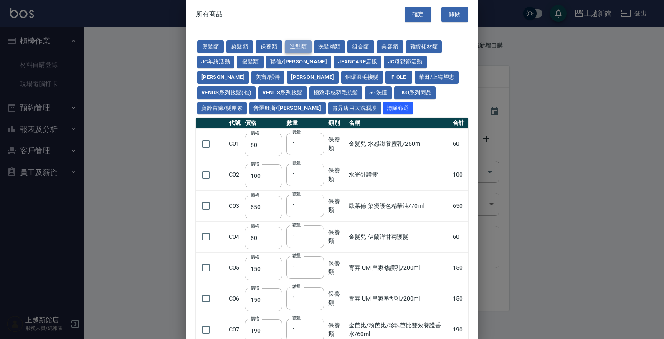
type input "338"
type input "70"
type input "280"
type input "290"
type input "1100"
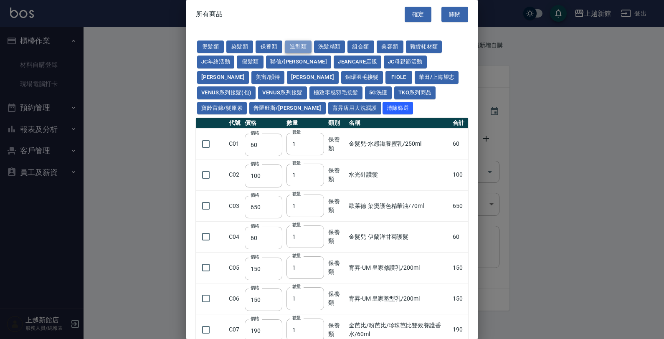
type input "300"
type input "50"
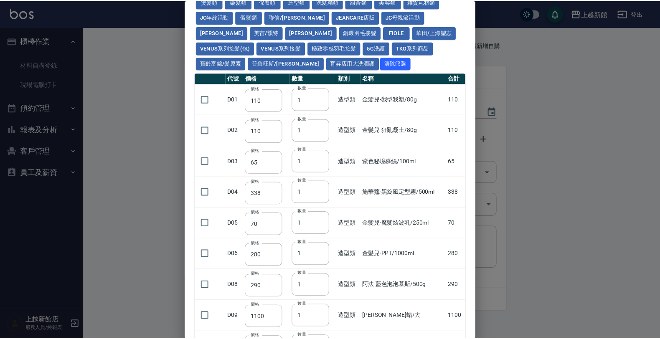
scroll to position [152, 0]
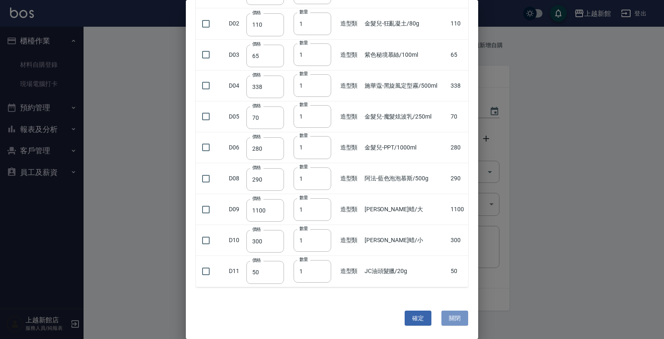
click at [454, 313] on button "關閉" at bounding box center [454, 318] width 27 height 15
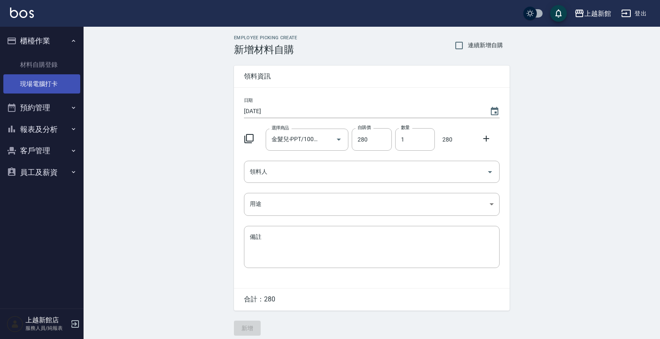
click at [63, 80] on link "現場電腦打卡" at bounding box center [41, 83] width 77 height 19
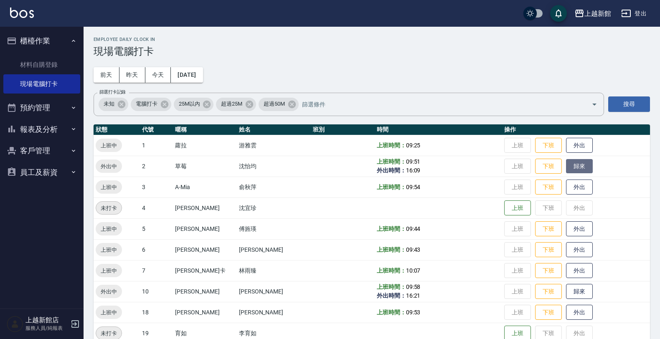
click at [566, 170] on button "歸來" at bounding box center [579, 166] width 27 height 15
